Goal: Navigation & Orientation: Find specific page/section

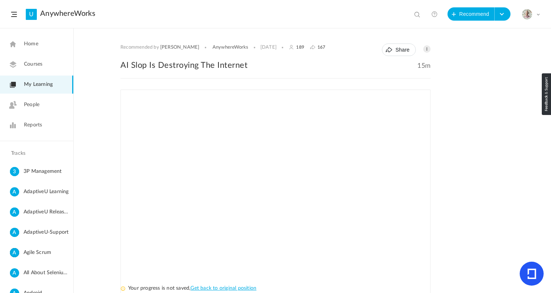
click at [37, 84] on span "My Learning" at bounding box center [38, 85] width 29 height 8
